Goal: Find specific page/section: Find specific page/section

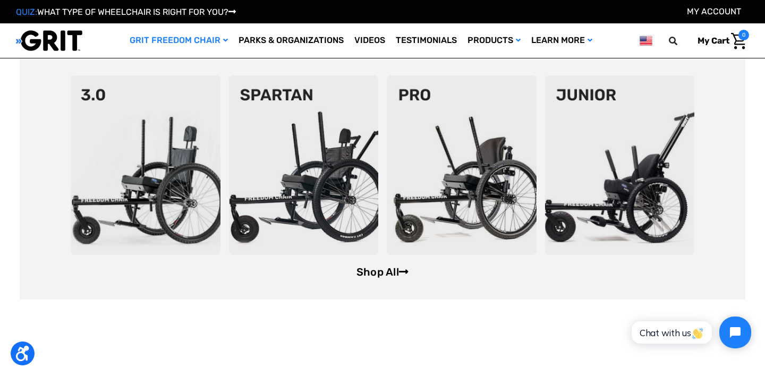
click at [382, 274] on link "Shop All" at bounding box center [383, 272] width 52 height 13
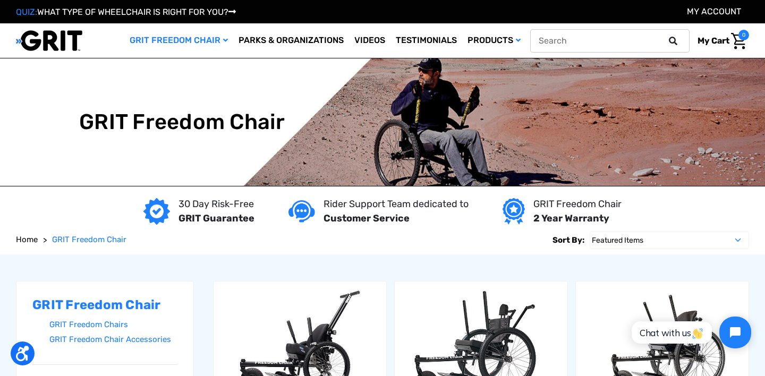
click at [643, 40] on input "text" at bounding box center [609, 40] width 159 height 23
type input "g"
type input "footplate"
click at [666, 36] on button at bounding box center [676, 41] width 21 height 10
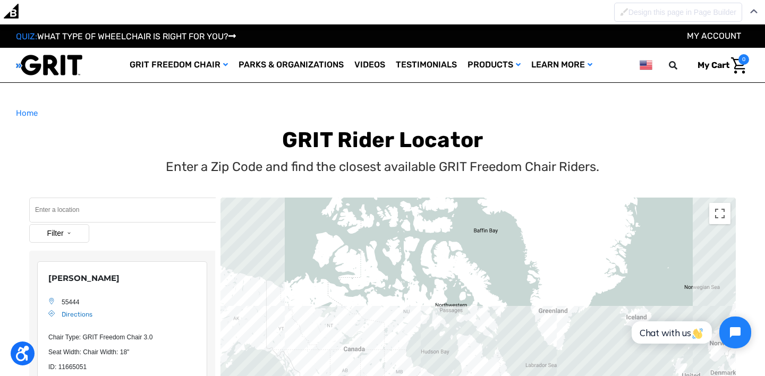
click at [61, 210] on input "Search" at bounding box center [122, 210] width 187 height 25
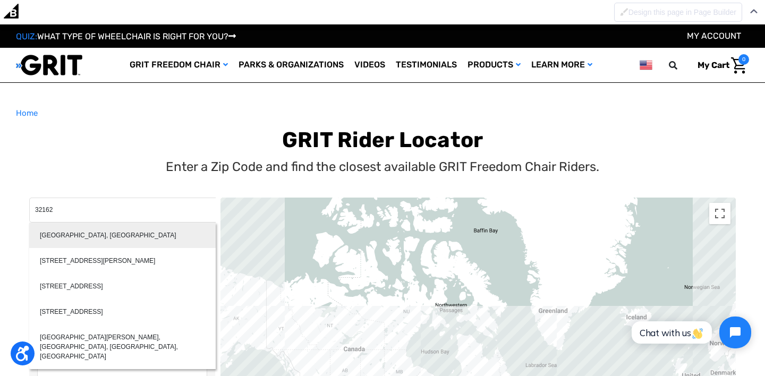
type input "[GEOGRAPHIC_DATA], [GEOGRAPHIC_DATA]"
click at [80, 235] on div "[GEOGRAPHIC_DATA], [GEOGRAPHIC_DATA]" at bounding box center [122, 236] width 187 height 26
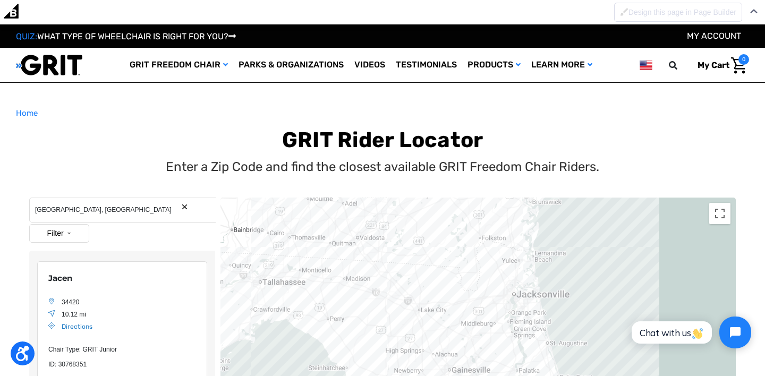
scroll to position [2, 0]
click at [72, 235] on button "Filter" at bounding box center [59, 233] width 60 height 19
click at [61, 319] on label "Park With Chair" at bounding box center [62, 318] width 41 height 19
click at [42, 319] on input "Park With Chair" at bounding box center [38, 318] width 7 height 19
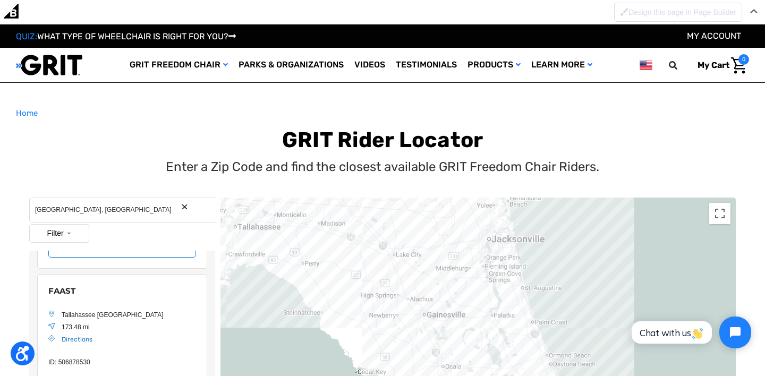
scroll to position [278, 0]
